Goal: Information Seeking & Learning: Learn about a topic

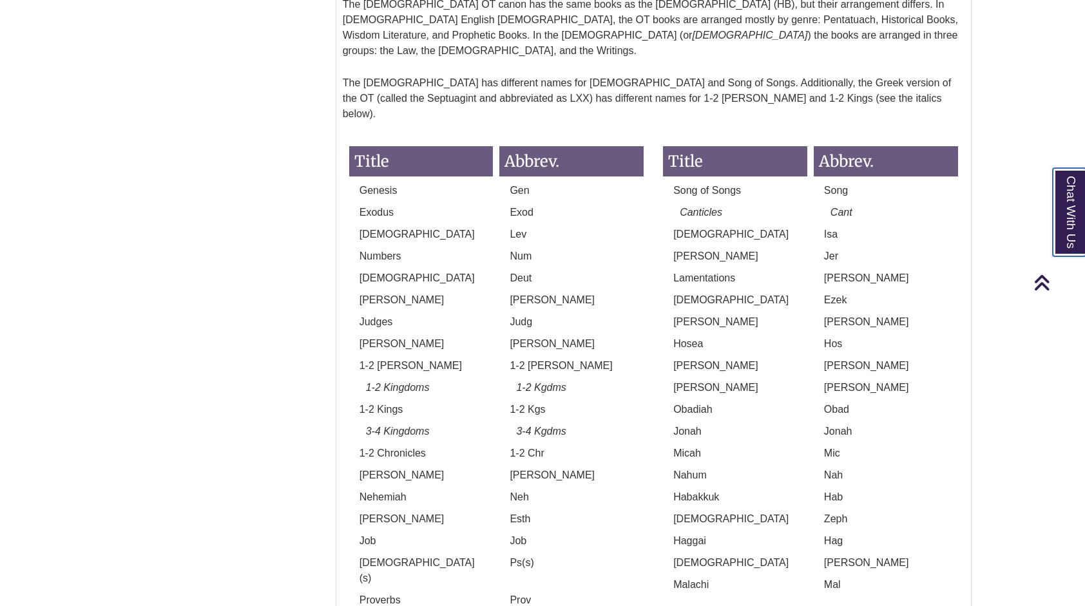
scroll to position [1151, 0]
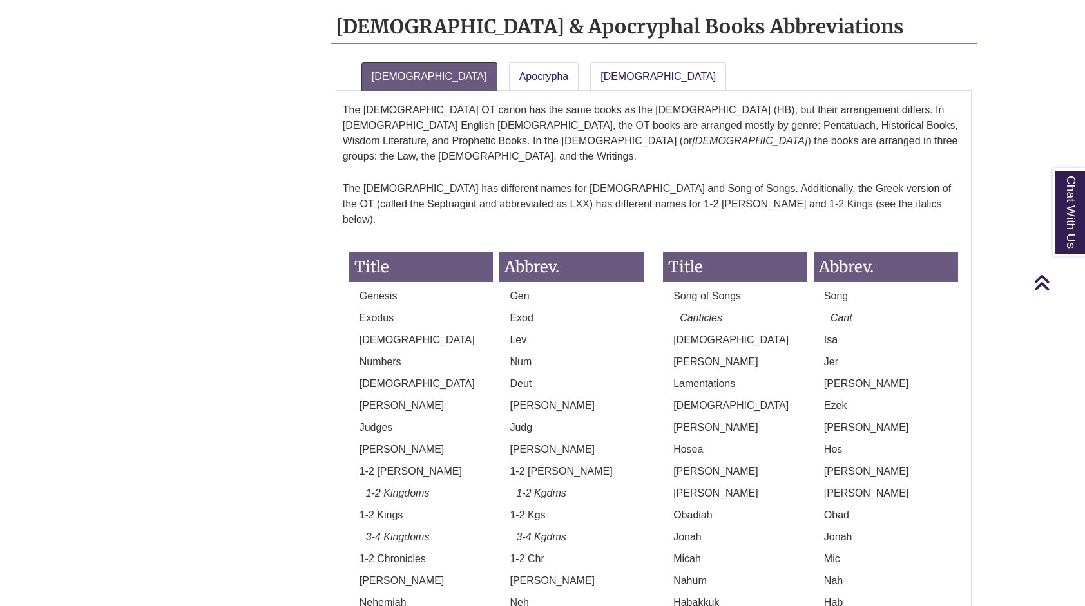
scroll to position [989, 0]
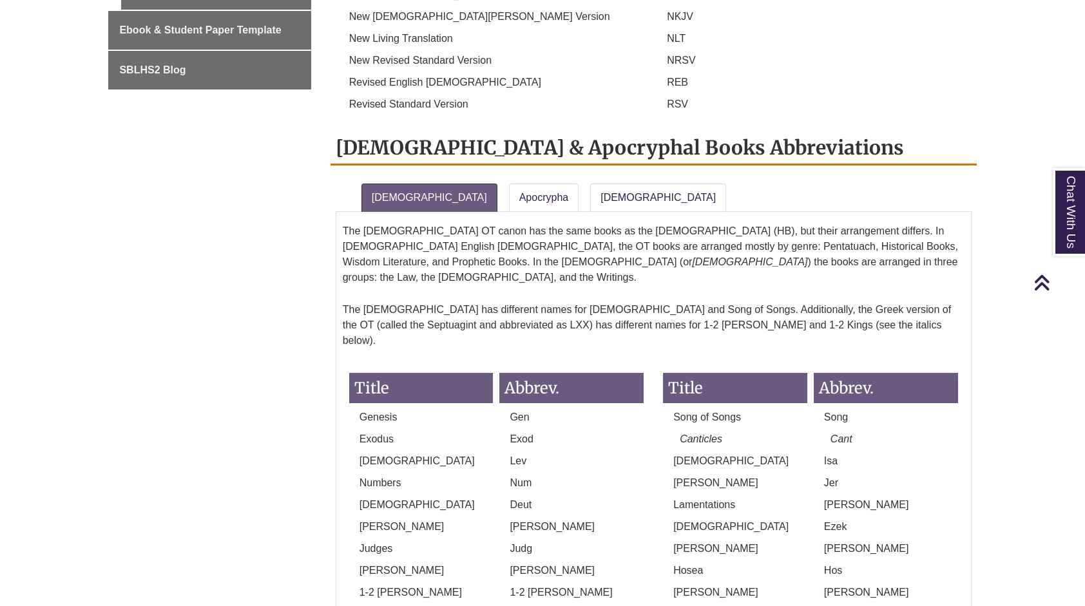
scroll to position [924, 0]
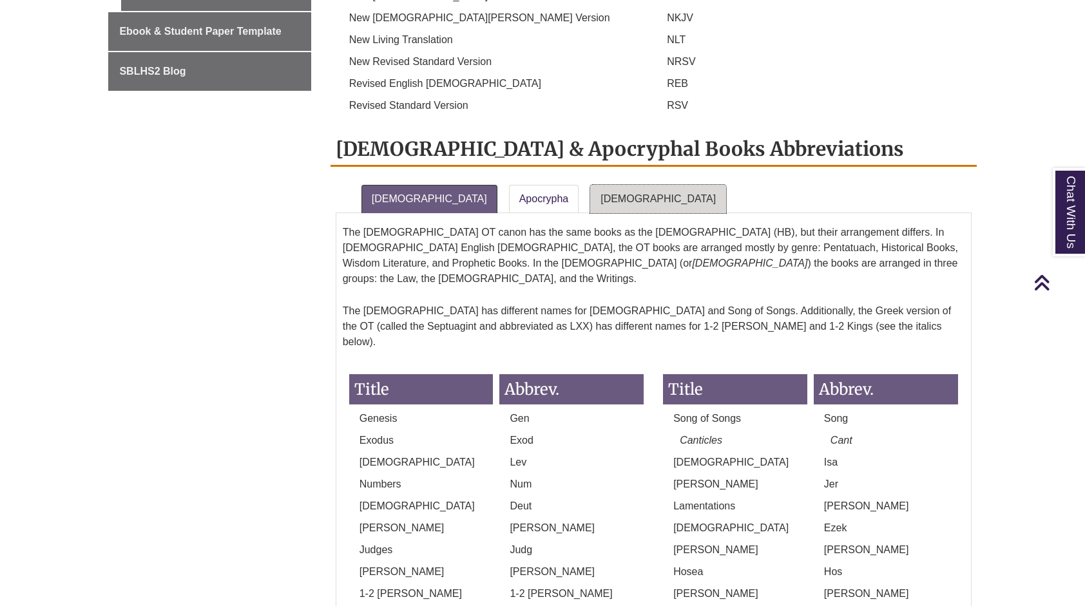
click at [590, 185] on link "[DEMOGRAPHIC_DATA]" at bounding box center [658, 199] width 136 height 28
